Goal: Information Seeking & Learning: Learn about a topic

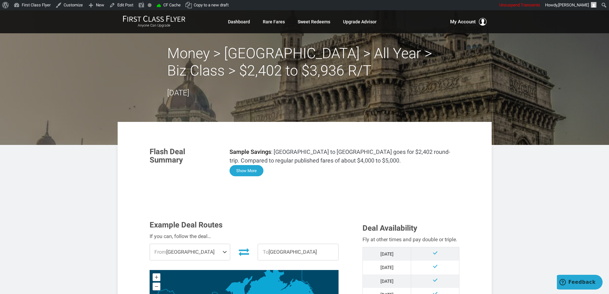
click at [250, 169] on button "Show More" at bounding box center [246, 170] width 34 height 11
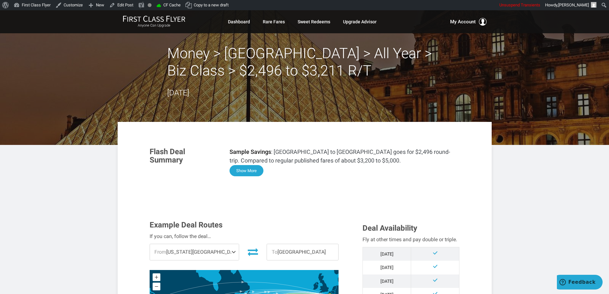
click at [253, 171] on button "Show More" at bounding box center [246, 170] width 34 height 11
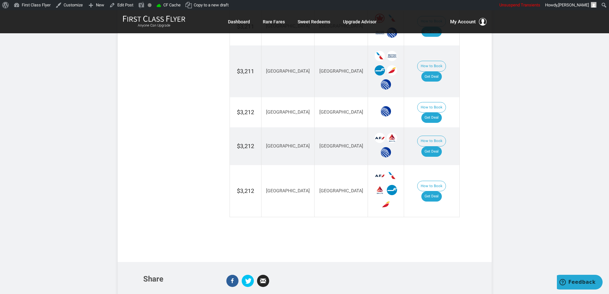
scroll to position [1451, 0]
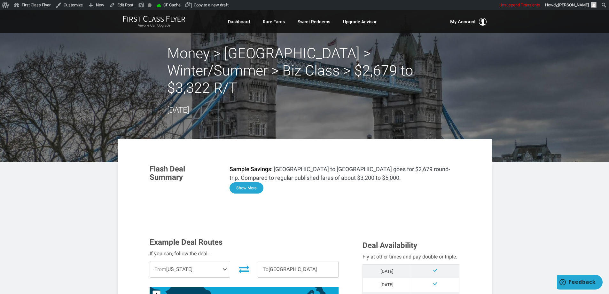
click at [247, 182] on button "Show More" at bounding box center [246, 187] width 34 height 11
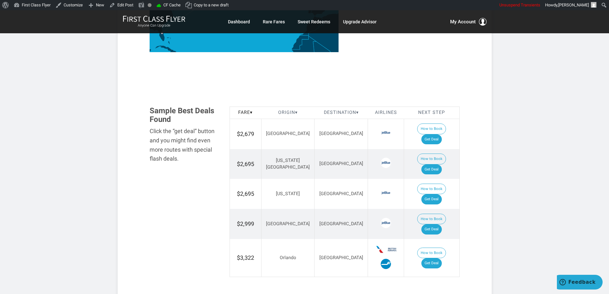
scroll to position [926, 0]
